Goal: Browse casually

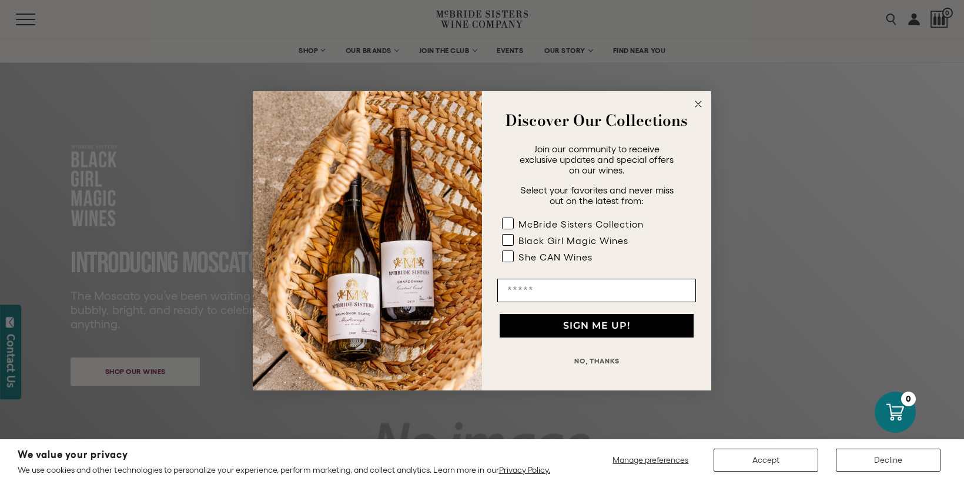
click at [703, 97] on icon "Close dialog" at bounding box center [699, 104] width 14 height 14
